Goal: Find specific page/section: Find specific page/section

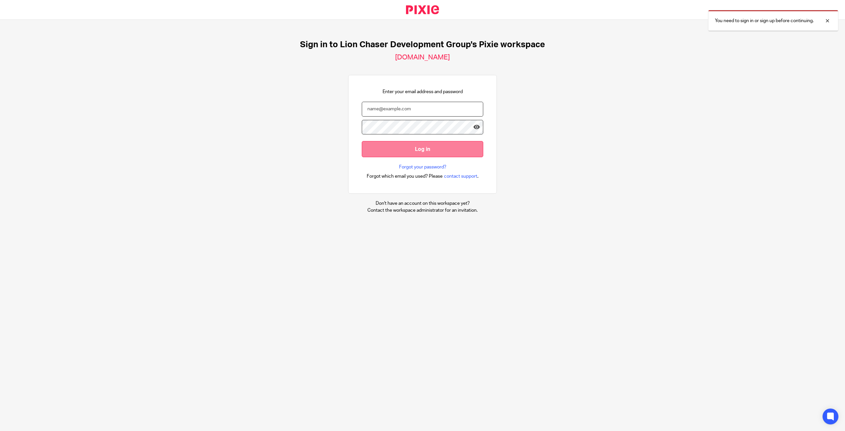
type input "anthonycamelo@lcdevgroup.com"
click at [421, 142] on input "Log in" at bounding box center [422, 149] width 121 height 16
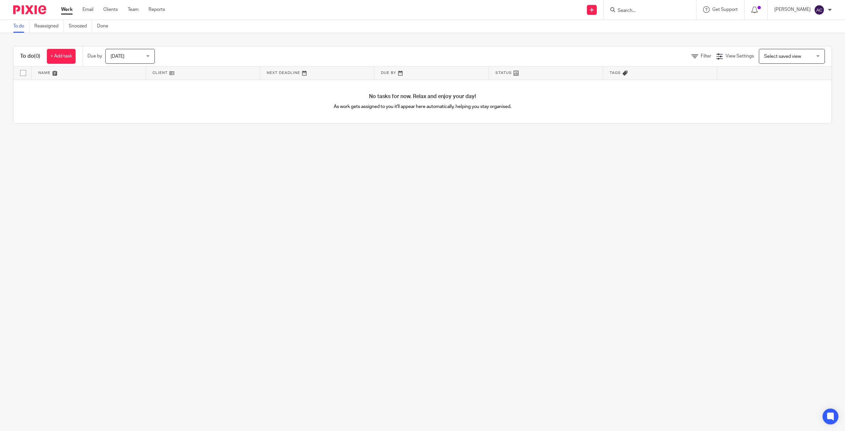
click at [646, 11] on input "Search" at bounding box center [646, 11] width 59 height 6
type input "Love"
click at [656, 30] on link at bounding box center [673, 34] width 116 height 26
click at [638, 31] on link at bounding box center [673, 34] width 116 height 26
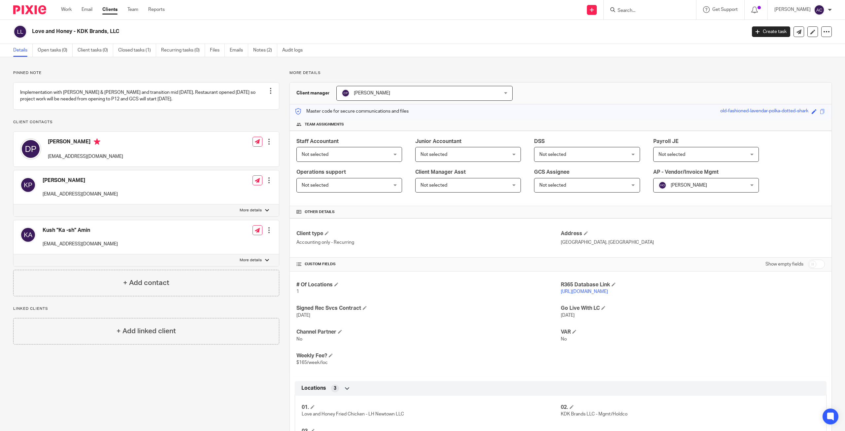
drag, startPoint x: 586, startPoint y: 291, endPoint x: 573, endPoint y: 293, distance: 12.9
click at [573, 293] on link "https://kdkholdings.restaurant365.com" at bounding box center [584, 291] width 47 height 5
click at [645, 8] on input "Search" at bounding box center [646, 11] width 59 height 6
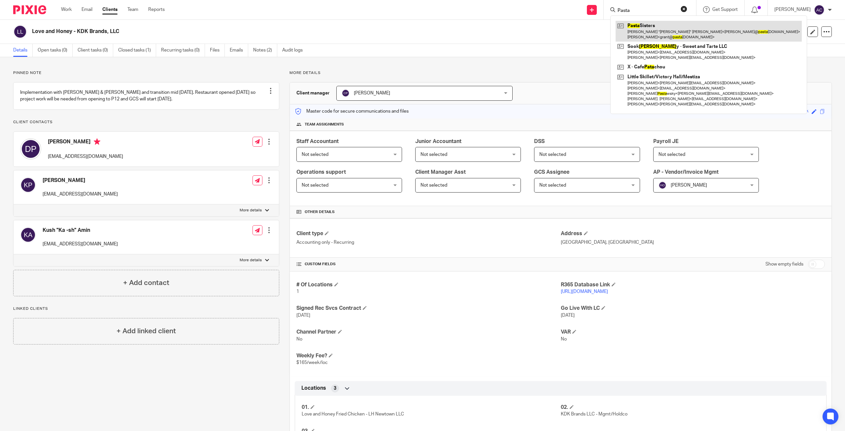
type input "Pasta"
click at [644, 28] on link at bounding box center [708, 31] width 186 height 20
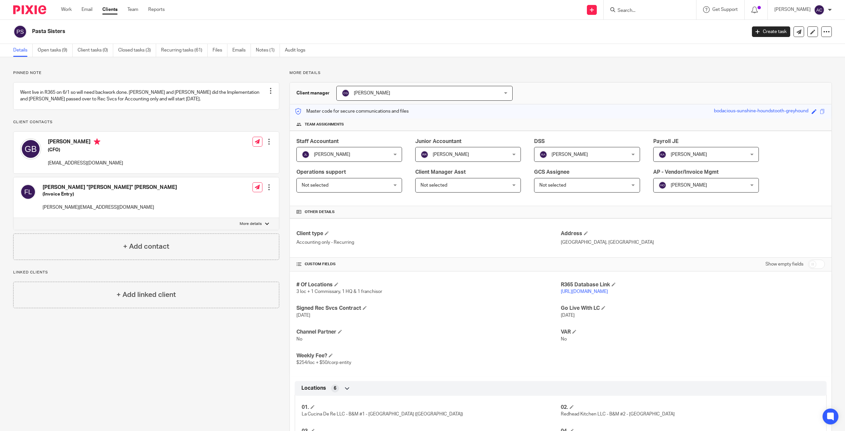
click at [650, 11] on input "Search" at bounding box center [646, 11] width 59 height 6
click at [632, 12] on input "Search" at bounding box center [646, 11] width 59 height 6
click at [669, 7] on form at bounding box center [652, 10] width 70 height 8
click at [637, 11] on input "Search" at bounding box center [646, 11] width 59 height 6
type input "Love"
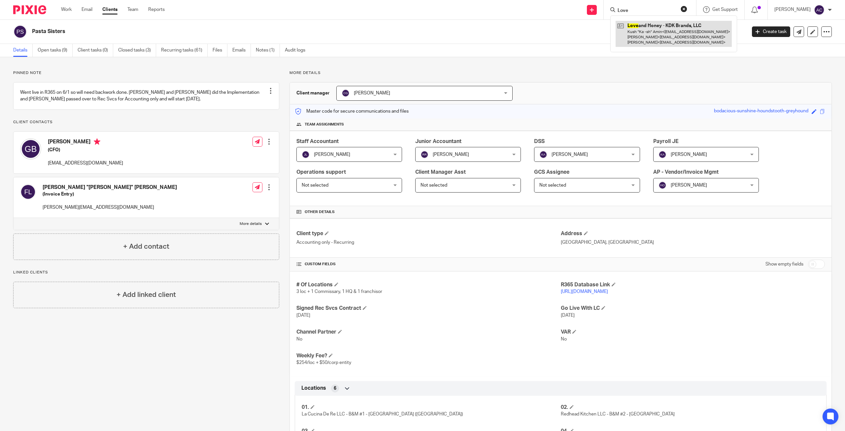
click at [659, 32] on link at bounding box center [673, 34] width 116 height 26
click at [643, 31] on link at bounding box center [673, 34] width 116 height 26
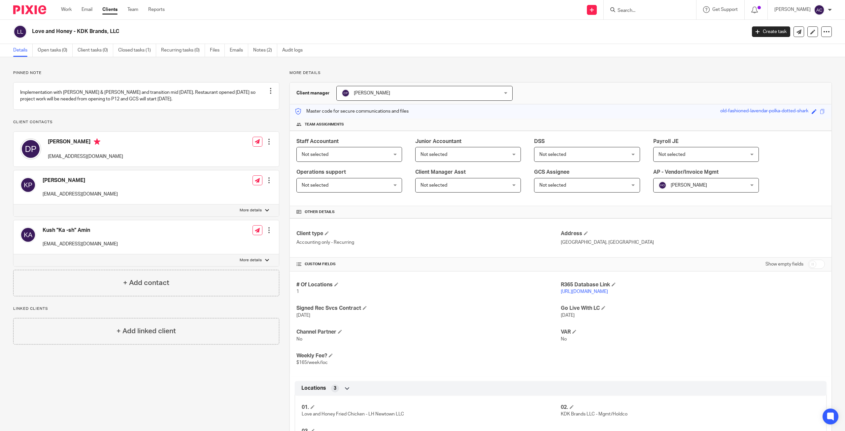
click at [586, 291] on link "[URL][DOMAIN_NAME]" at bounding box center [584, 291] width 47 height 5
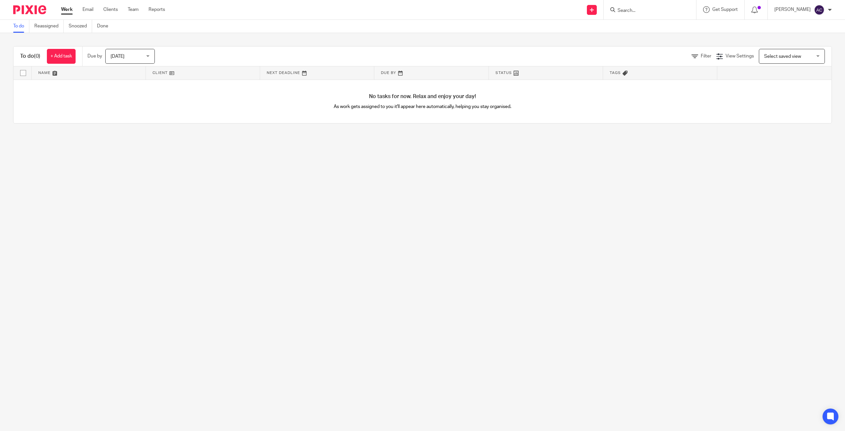
click at [641, 12] on input "Search" at bounding box center [646, 11] width 59 height 6
type input "Pastry"
click at [659, 24] on link at bounding box center [686, 31] width 142 height 20
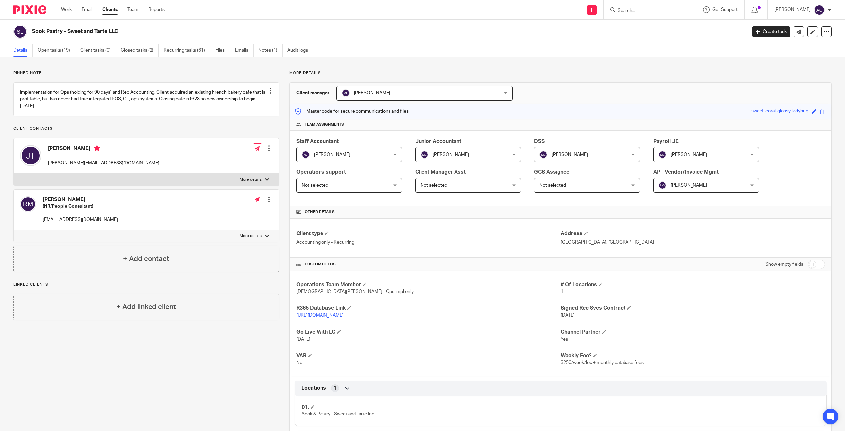
click at [658, 17] on div at bounding box center [649, 9] width 92 height 19
click at [652, 11] on input "Search" at bounding box center [646, 11] width 59 height 6
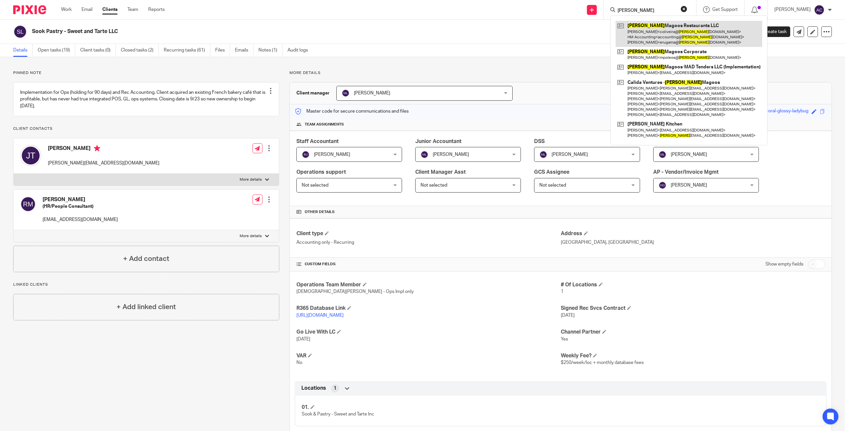
type input "huey"
click at [649, 32] on link at bounding box center [688, 34] width 146 height 26
